Goal: Information Seeking & Learning: Understand process/instructions

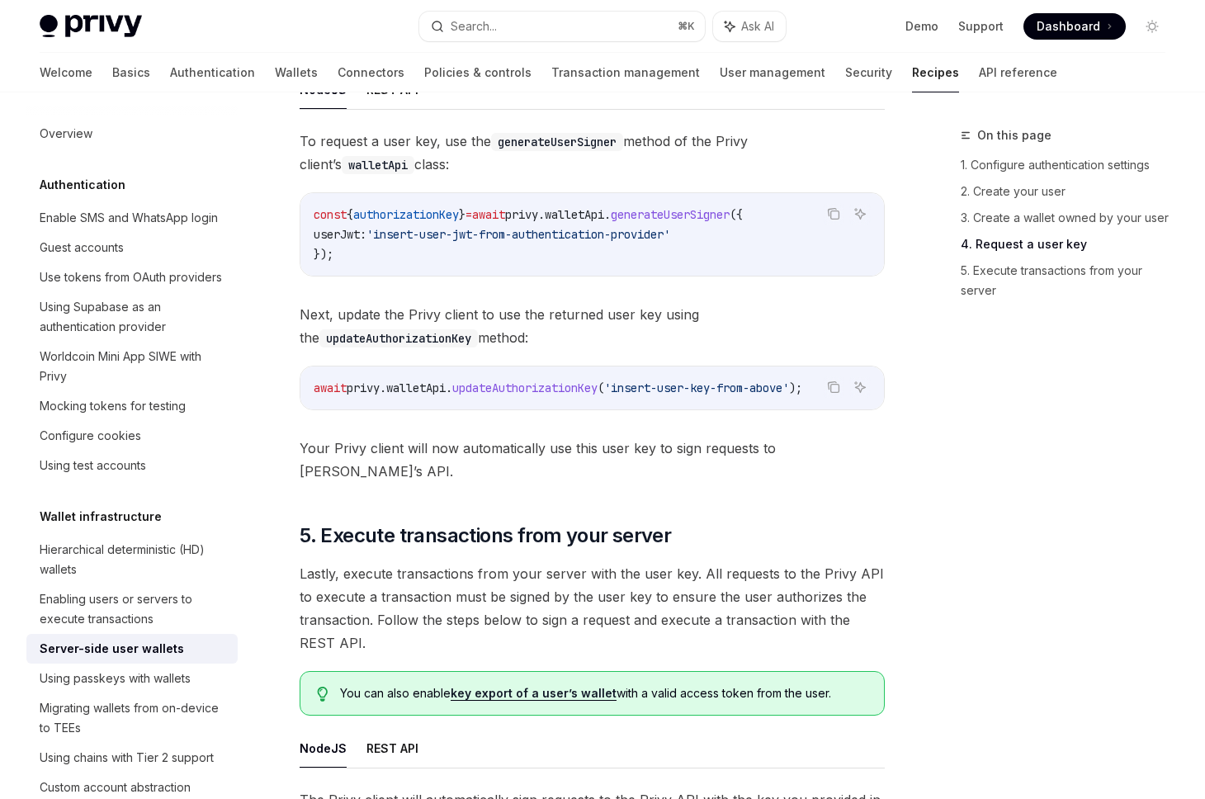
type textarea "*"
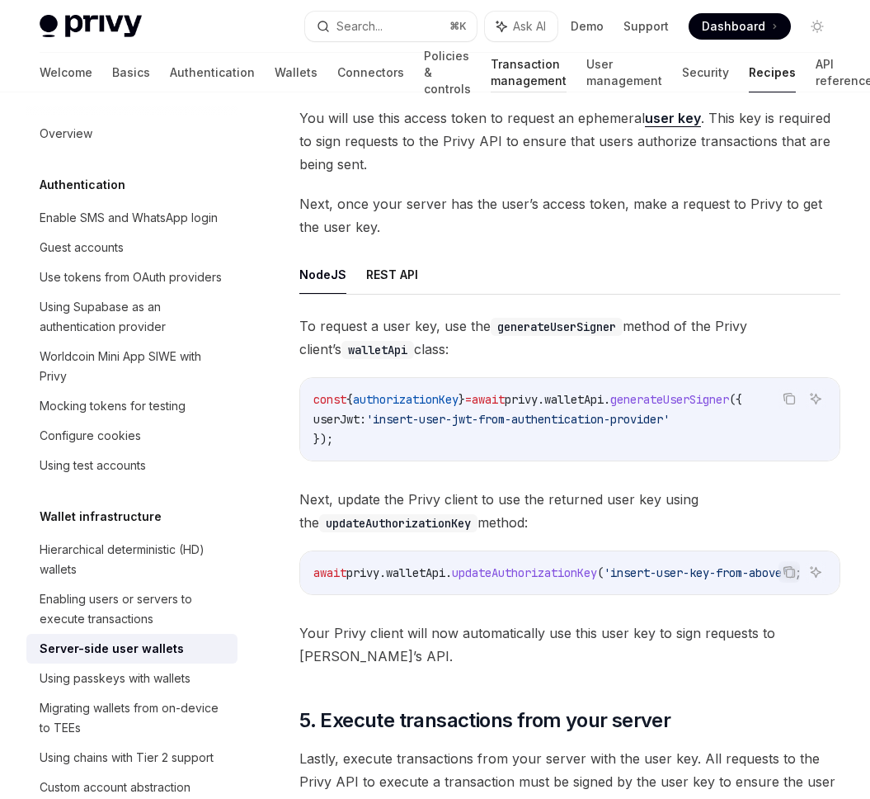
click at [491, 76] on link "Transaction management" at bounding box center [529, 73] width 76 height 40
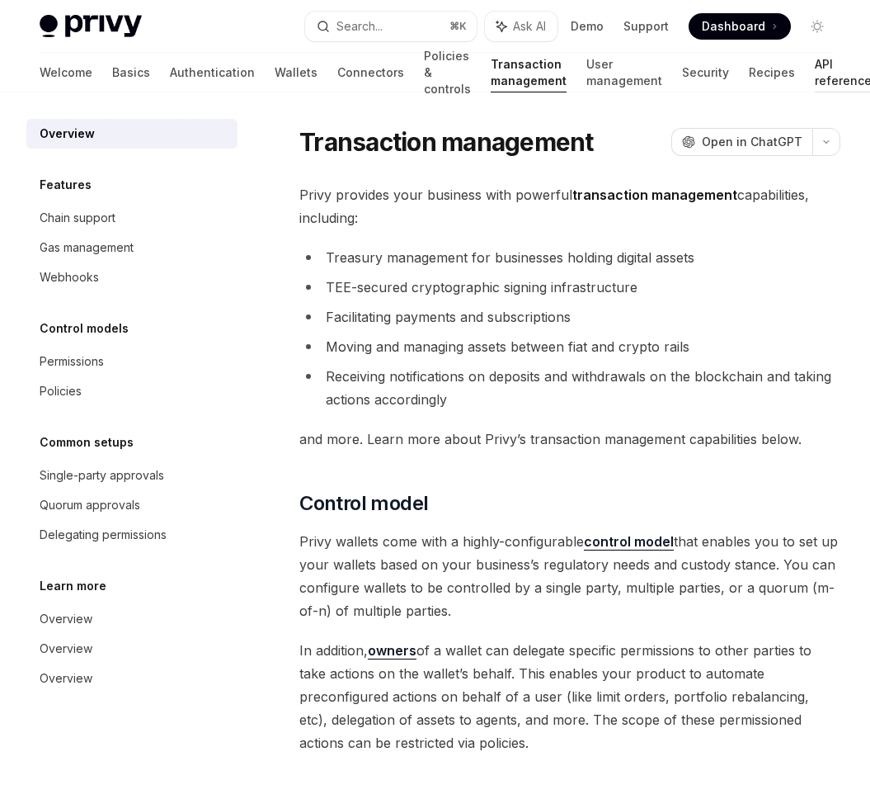
click at [815, 68] on link "API reference" at bounding box center [843, 73] width 57 height 40
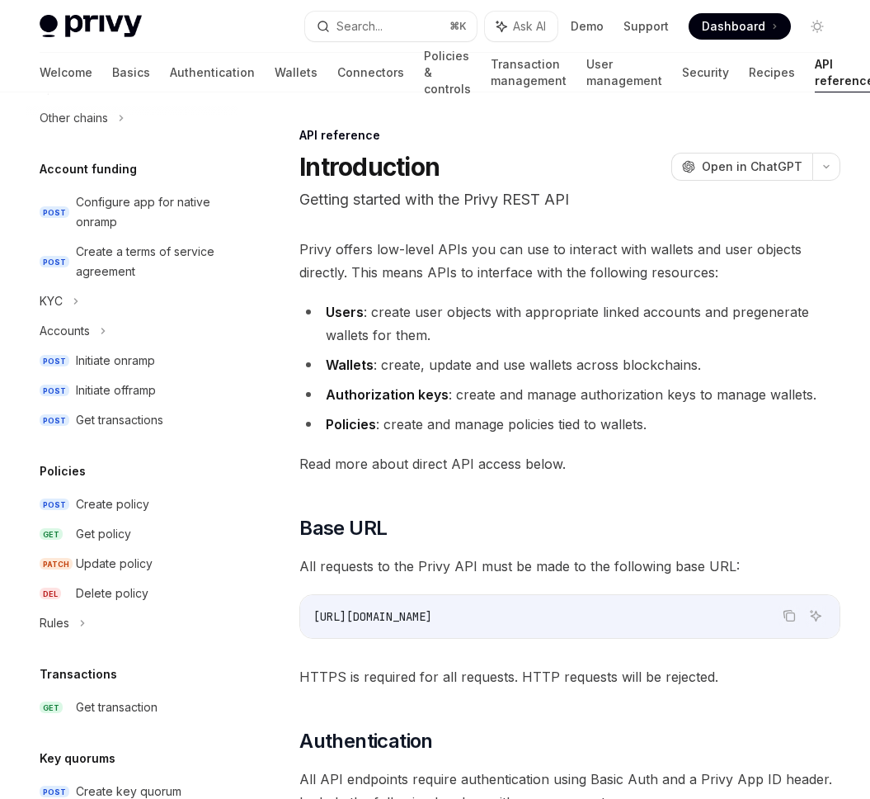
scroll to position [554, 0]
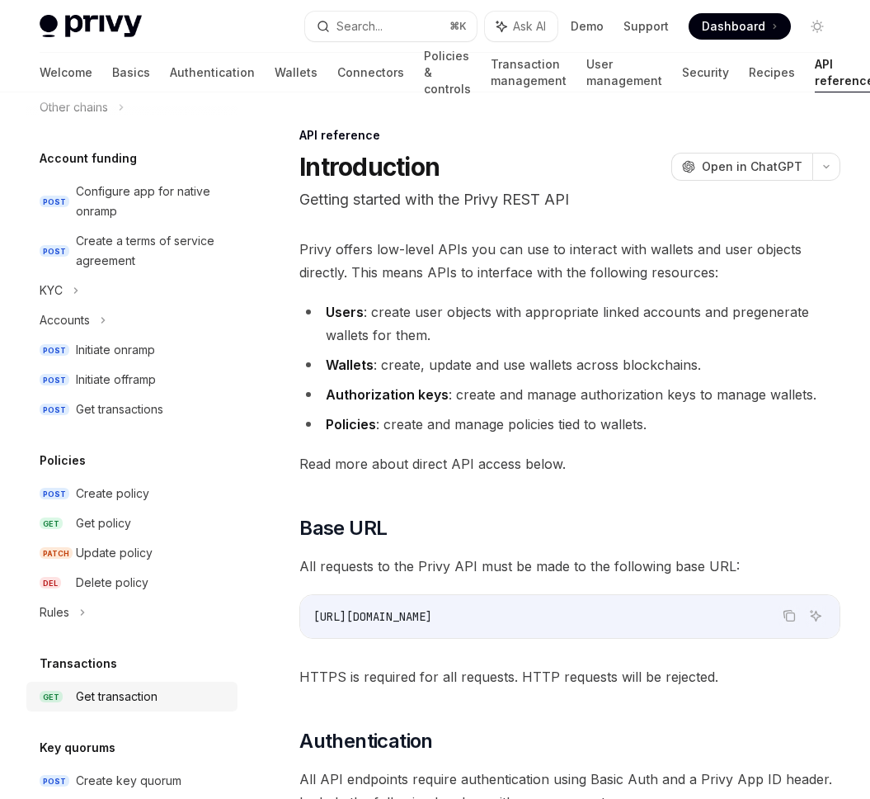
click at [99, 692] on div "Get transaction" at bounding box center [117, 696] width 82 height 20
type textarea "*"
